Goal: Book appointment/travel/reservation

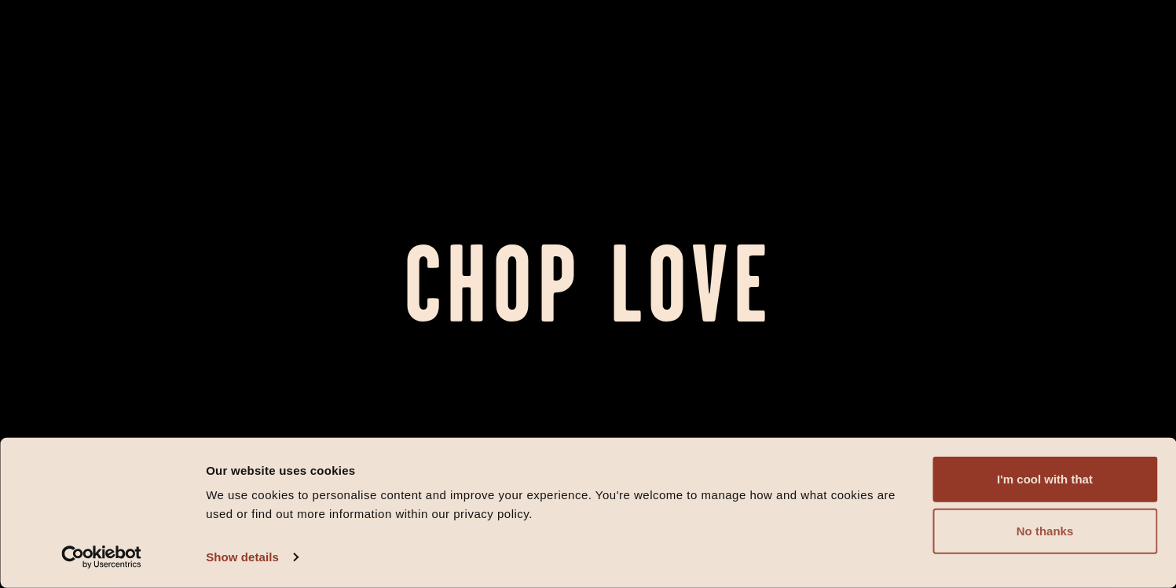
click at [1017, 533] on button "No thanks" at bounding box center [1045, 531] width 225 height 46
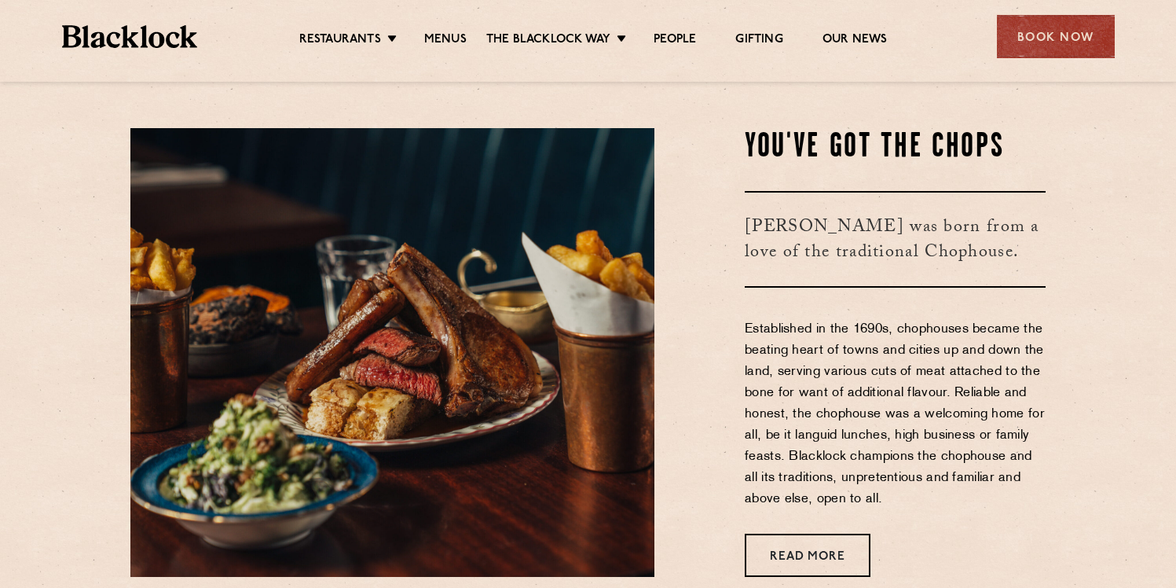
scroll to position [515, 0]
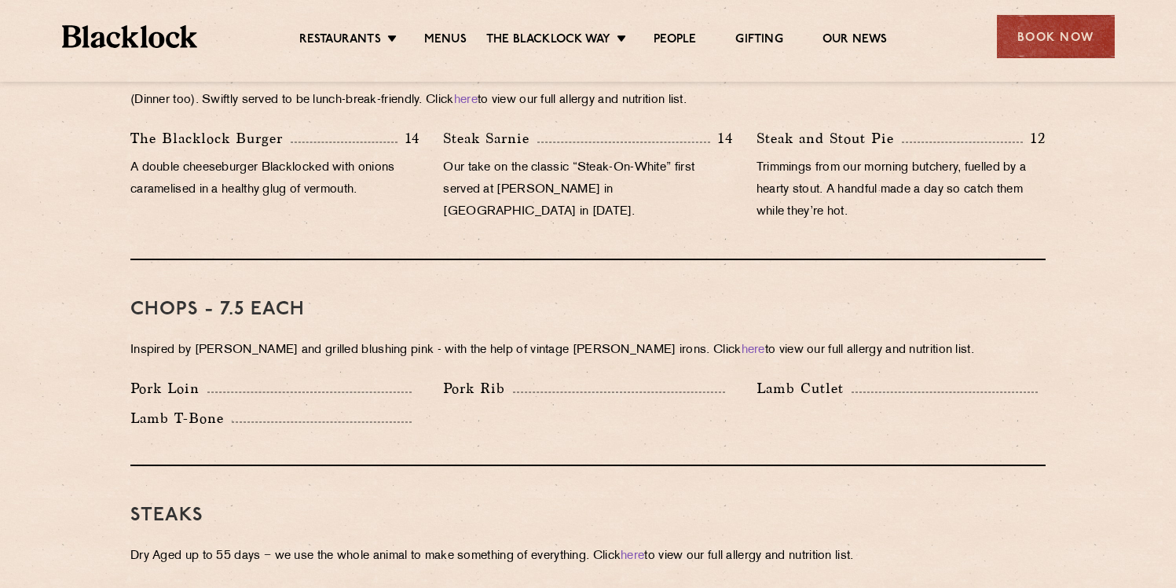
scroll to position [1043, 0]
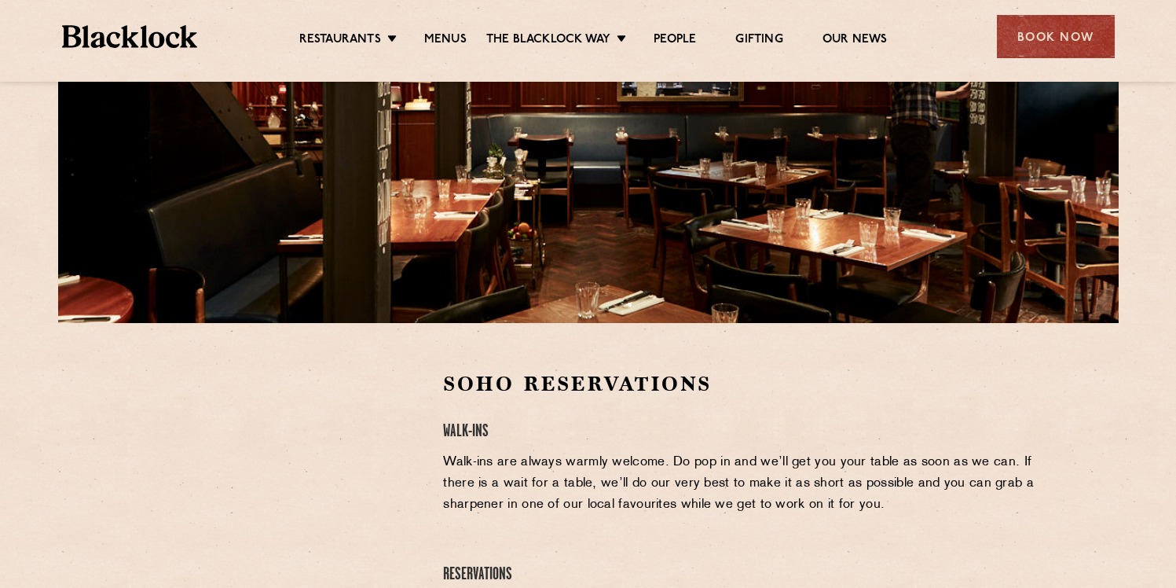
scroll to position [389, 0]
